Goal: Task Accomplishment & Management: Complete application form

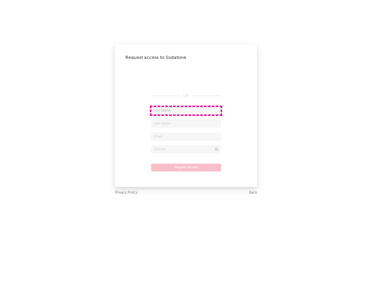
click at [186, 110] on input "text" at bounding box center [186, 111] width 70 height 8
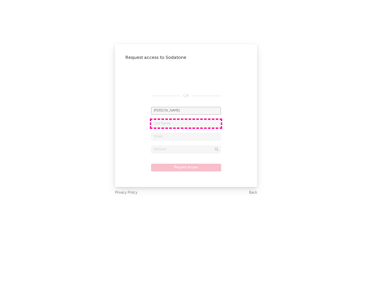
type input "[PERSON_NAME]"
click at [186, 123] on input "text" at bounding box center [186, 124] width 70 height 8
type input "[PERSON_NAME]"
click at [186, 136] on input "text" at bounding box center [186, 137] width 70 height 8
type input "[EMAIL_ADDRESS][DOMAIN_NAME]"
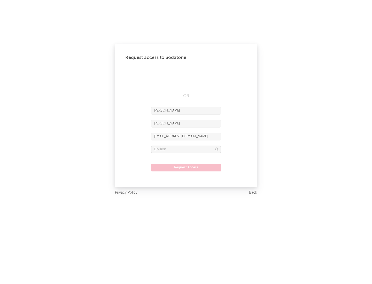
click at [186, 149] on input "text" at bounding box center [186, 150] width 70 height 8
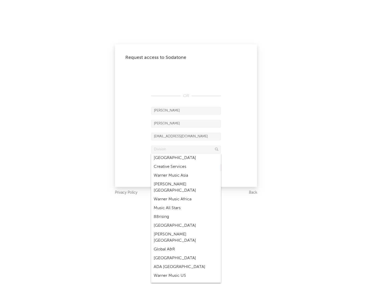
click at [186, 204] on div "Music All Stars" at bounding box center [186, 208] width 70 height 9
type input "Music All Stars"
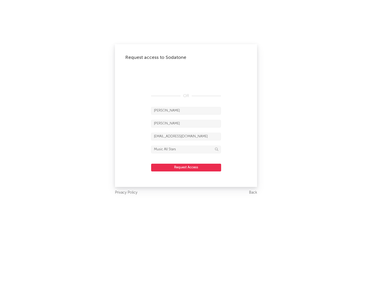
click at [186, 167] on button "Request Access" at bounding box center [186, 168] width 70 height 8
